Goal: Task Accomplishment & Management: Manage account settings

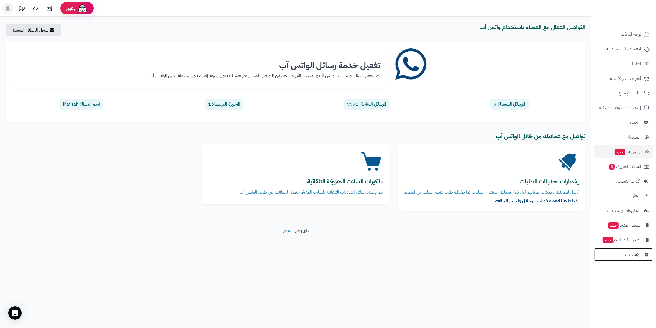
click at [635, 255] on span "الإعدادات" at bounding box center [633, 255] width 16 height 8
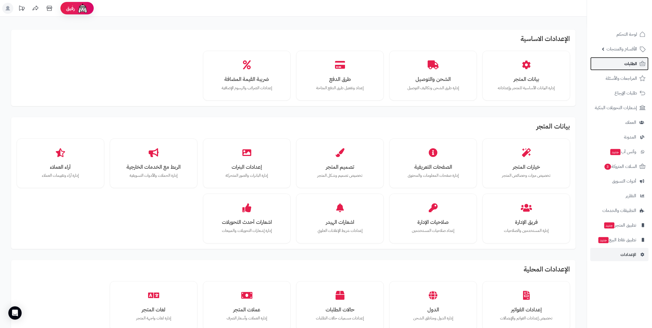
click at [632, 62] on span "الطلبات" at bounding box center [630, 64] width 13 height 8
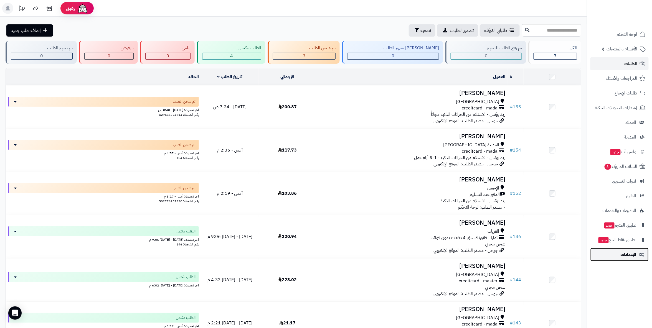
click at [631, 254] on span "الإعدادات" at bounding box center [628, 255] width 16 height 8
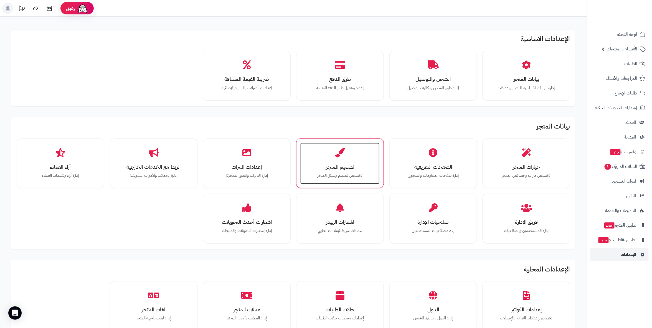
click at [330, 173] on p "تخصيص تصميم وشكل المتجر" at bounding box center [340, 176] width 68 height 6
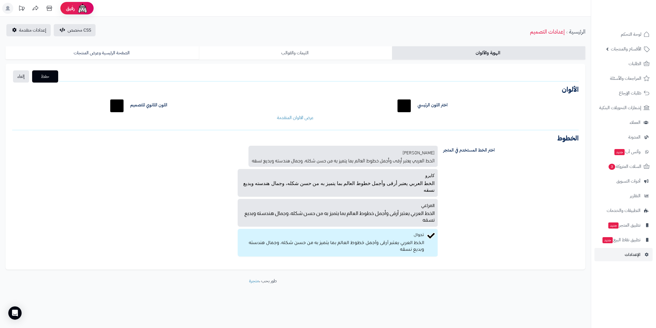
click at [313, 56] on link "الثيمات والقوالب" at bounding box center [295, 52] width 193 height 13
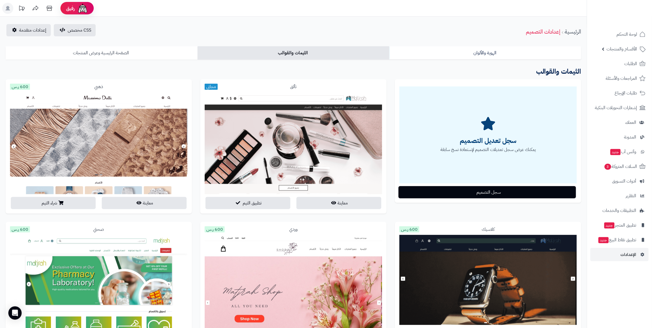
click at [144, 57] on link "الصفحة الرئيسية وعرض المنتجات" at bounding box center [102, 52] width 192 height 13
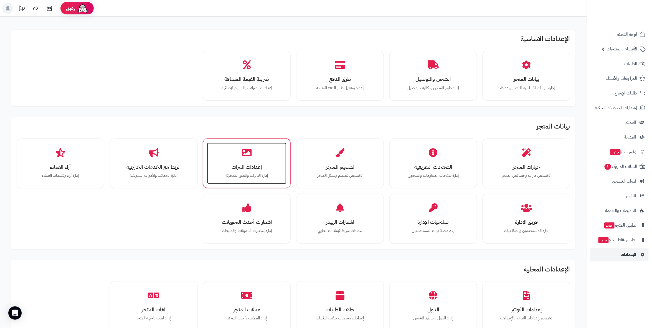
click at [254, 170] on h3 "إعدادات البنرات" at bounding box center [247, 167] width 68 height 6
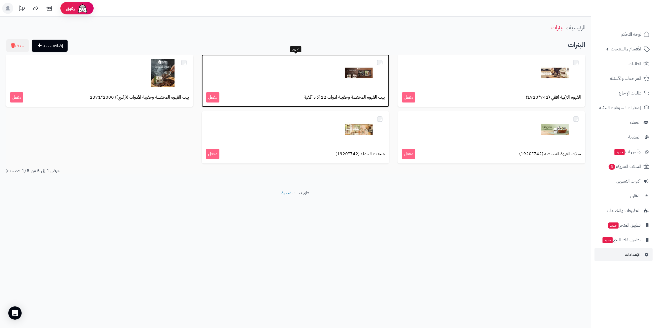
click at [322, 87] on div "بيت القهوة المختصة وحقيبة أدوات 12 أداة أفقية مفعل" at bounding box center [296, 81] width 188 height 52
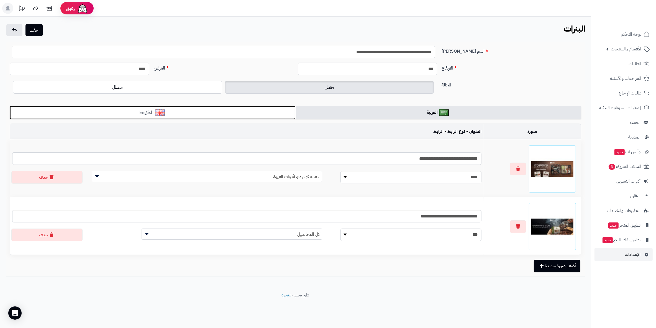
click at [182, 111] on link "English" at bounding box center [153, 113] width 286 height 14
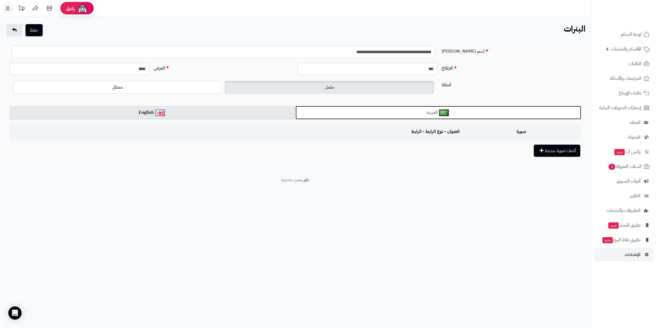
click at [401, 116] on link "العربية" at bounding box center [439, 113] width 286 height 14
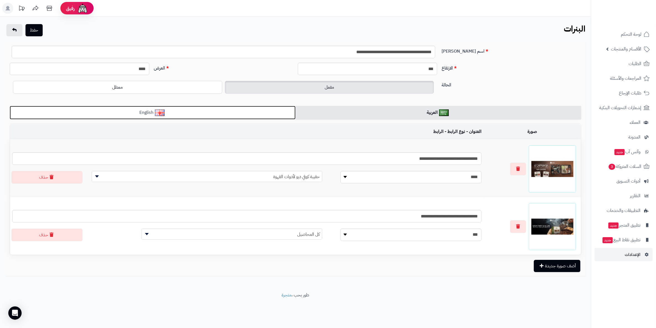
click at [217, 108] on link "English" at bounding box center [153, 113] width 286 height 14
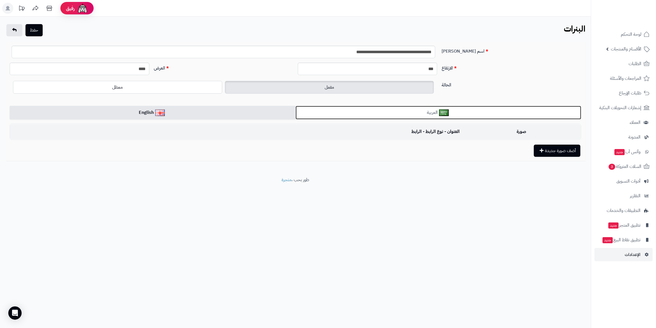
click at [377, 110] on link "العربية" at bounding box center [439, 113] width 286 height 14
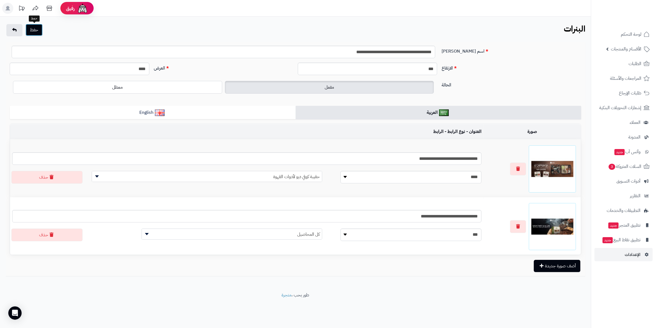
click at [32, 29] on button "حفظ" at bounding box center [34, 30] width 17 height 12
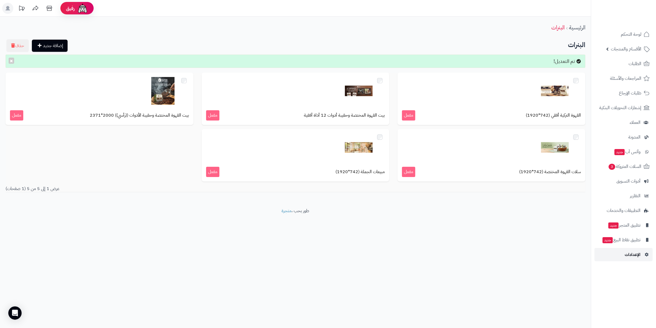
click at [634, 253] on span "الإعدادات" at bounding box center [633, 255] width 16 height 8
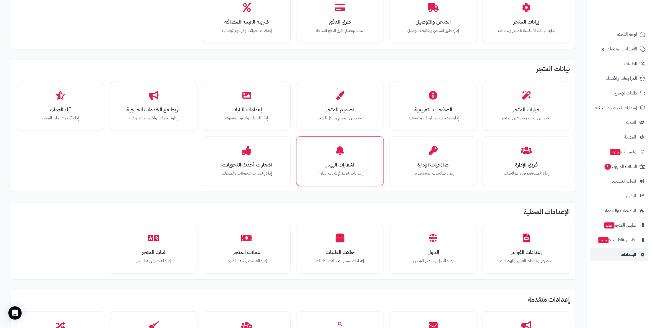
scroll to position [61, 0]
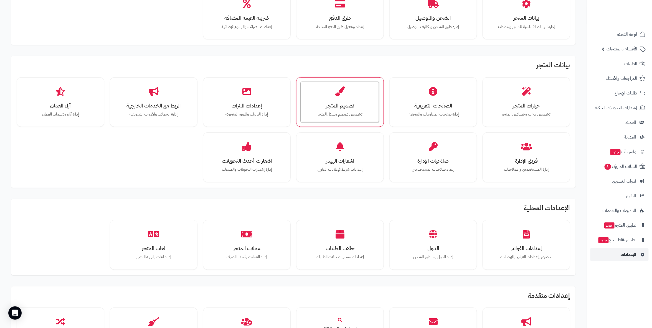
click at [329, 103] on h3 "تصميم المتجر" at bounding box center [340, 106] width 68 height 6
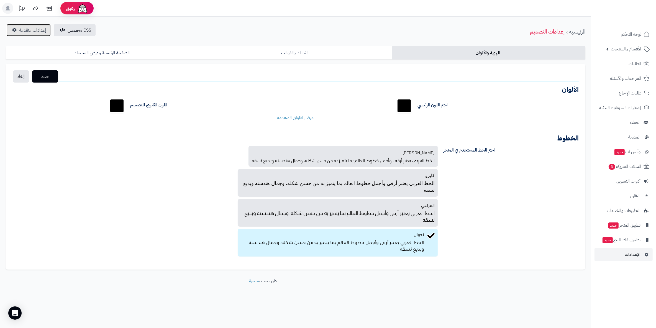
click at [34, 31] on span "إعدادات متقدمة" at bounding box center [32, 30] width 27 height 7
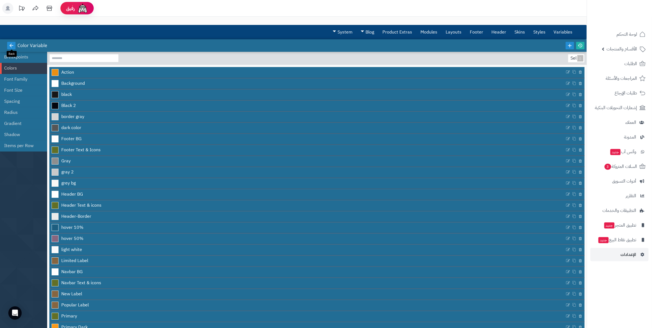
click at [10, 45] on icon at bounding box center [11, 45] width 5 height 5
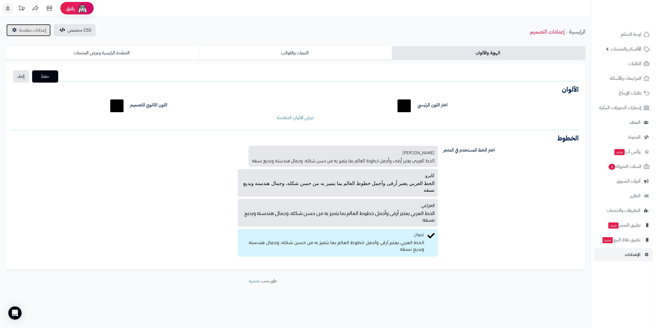
click at [27, 31] on span "إعدادات متقدمة" at bounding box center [32, 30] width 27 height 7
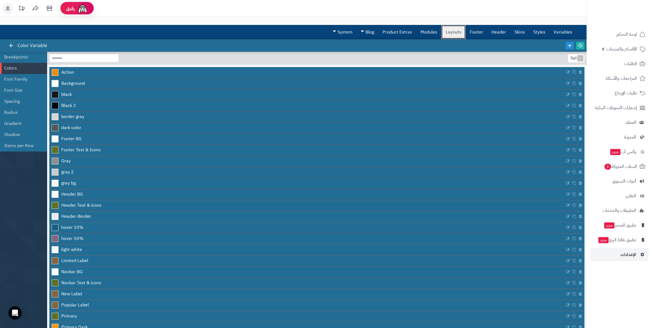
click at [452, 30] on link "Layouts" at bounding box center [453, 32] width 24 height 14
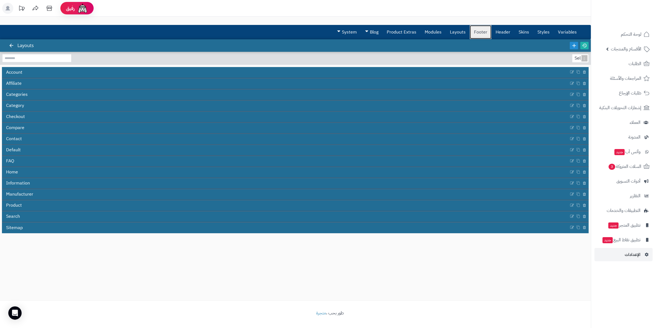
click at [482, 30] on link "Footer" at bounding box center [481, 32] width 22 height 14
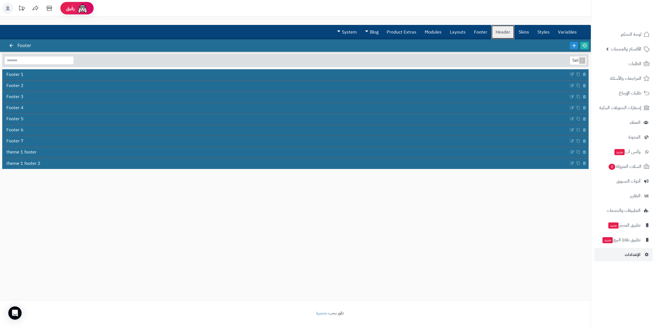
click at [502, 31] on link "Header" at bounding box center [503, 32] width 23 height 14
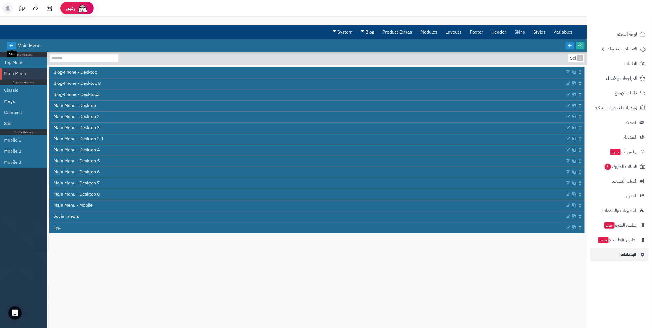
click at [13, 45] on icon at bounding box center [11, 45] width 5 height 5
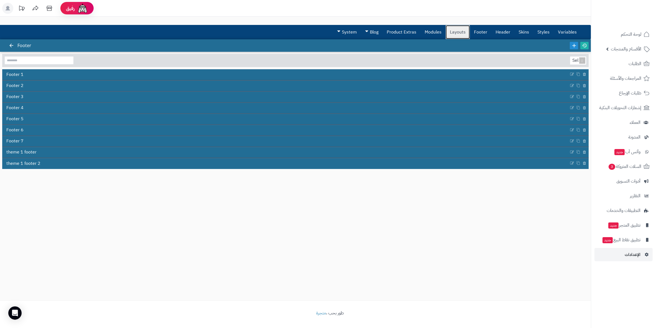
click at [459, 31] on link "Layouts" at bounding box center [458, 32] width 24 height 14
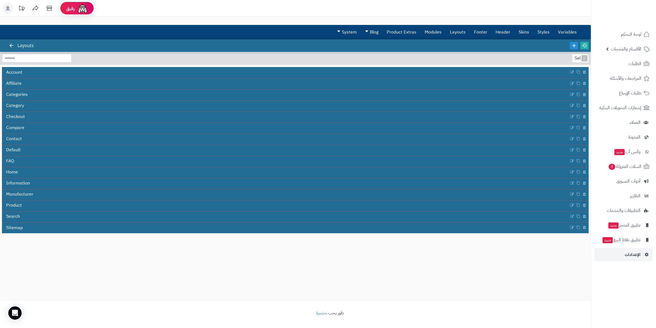
click at [7, 44] on div at bounding box center [11, 45] width 10 height 12
click at [9, 44] on icon at bounding box center [11, 45] width 5 height 5
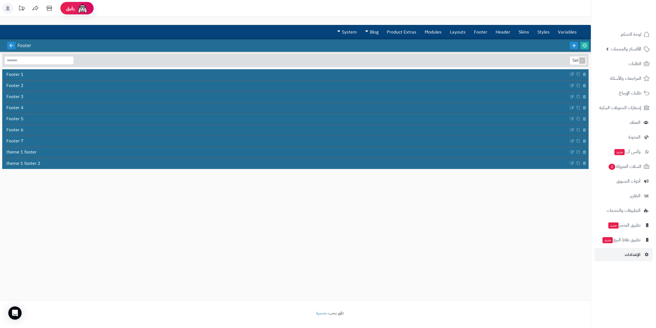
click at [11, 45] on icon at bounding box center [11, 45] width 5 height 5
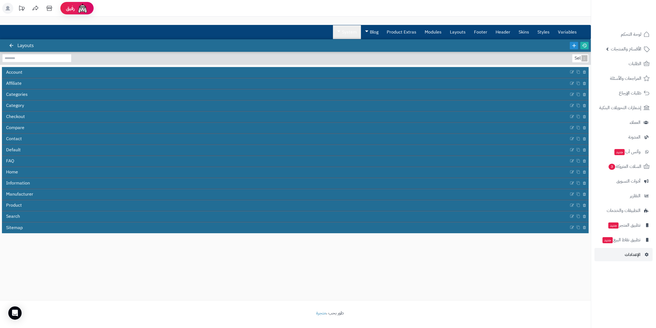
click at [337, 31] on link "System" at bounding box center [347, 32] width 28 height 14
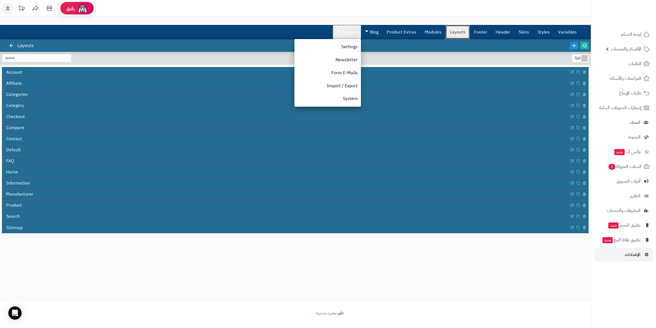
click at [463, 31] on link "Layouts" at bounding box center [458, 32] width 24 height 14
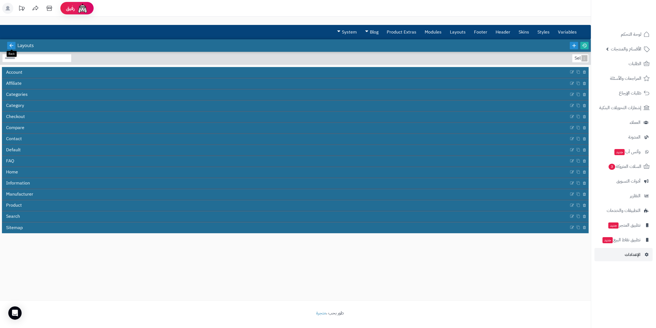
click at [11, 44] on icon at bounding box center [11, 45] width 5 height 5
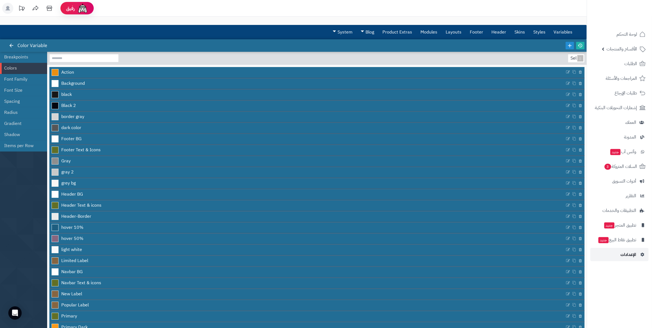
click at [630, 256] on span "الإعدادات" at bounding box center [628, 255] width 16 height 8
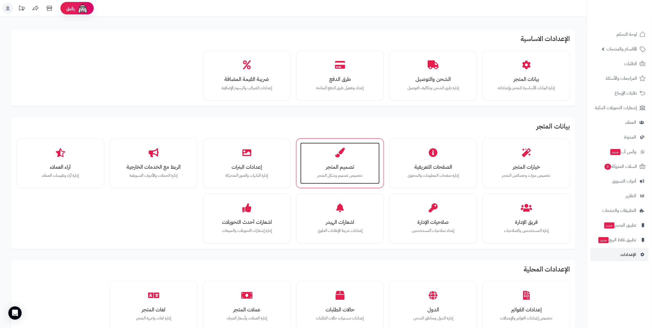
click at [338, 157] on div "تصميم المتجر تخصيص تصميم وشكل المتجر" at bounding box center [339, 164] width 79 height 42
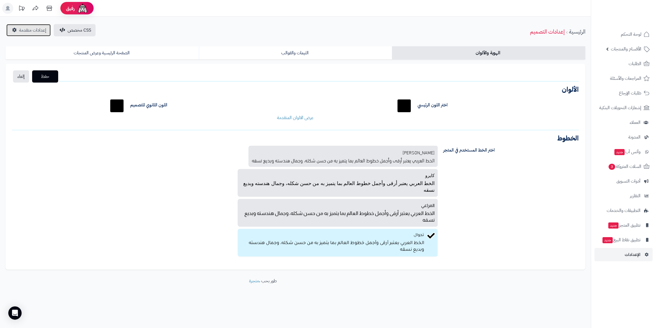
click at [36, 28] on span "إعدادات متقدمة" at bounding box center [32, 30] width 27 height 7
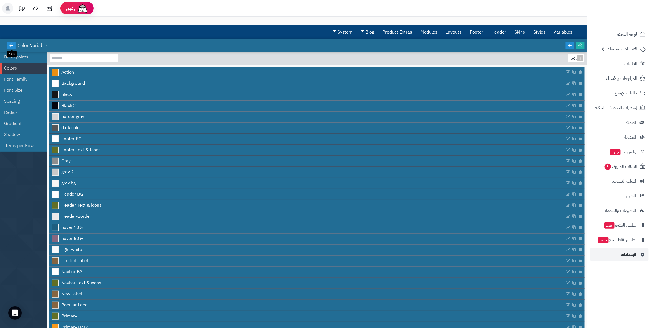
click at [13, 42] on link at bounding box center [11, 45] width 8 height 7
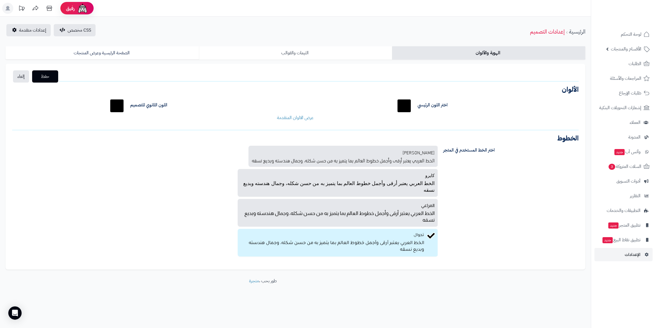
click at [295, 51] on link "الثيمات والقوالب" at bounding box center [295, 52] width 193 height 13
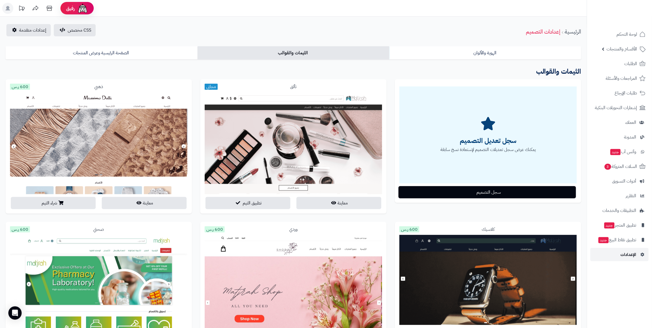
click at [631, 256] on span "الإعدادات" at bounding box center [628, 255] width 16 height 8
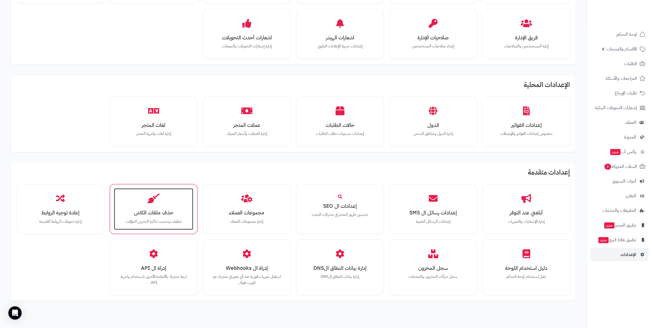
scroll to position [212, 0]
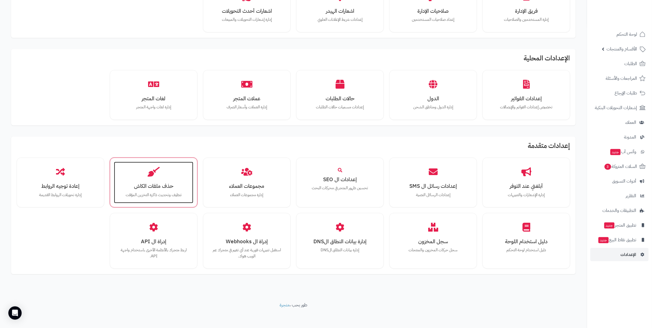
click at [165, 202] on div "حذف ملفات الكاش تنظيف وتحديث ذاكرة التخزين المؤقت" at bounding box center [154, 183] width 88 height 50
